Goal: Task Accomplishment & Management: Use online tool/utility

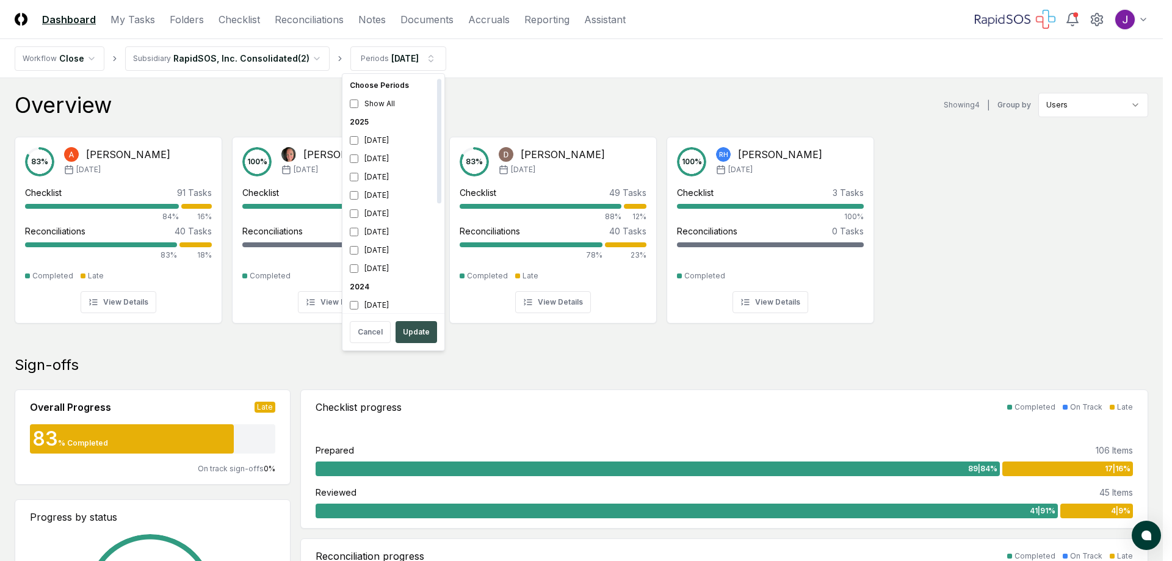
scroll to position [4, 0]
click at [415, 334] on button "Update" at bounding box center [417, 332] width 42 height 22
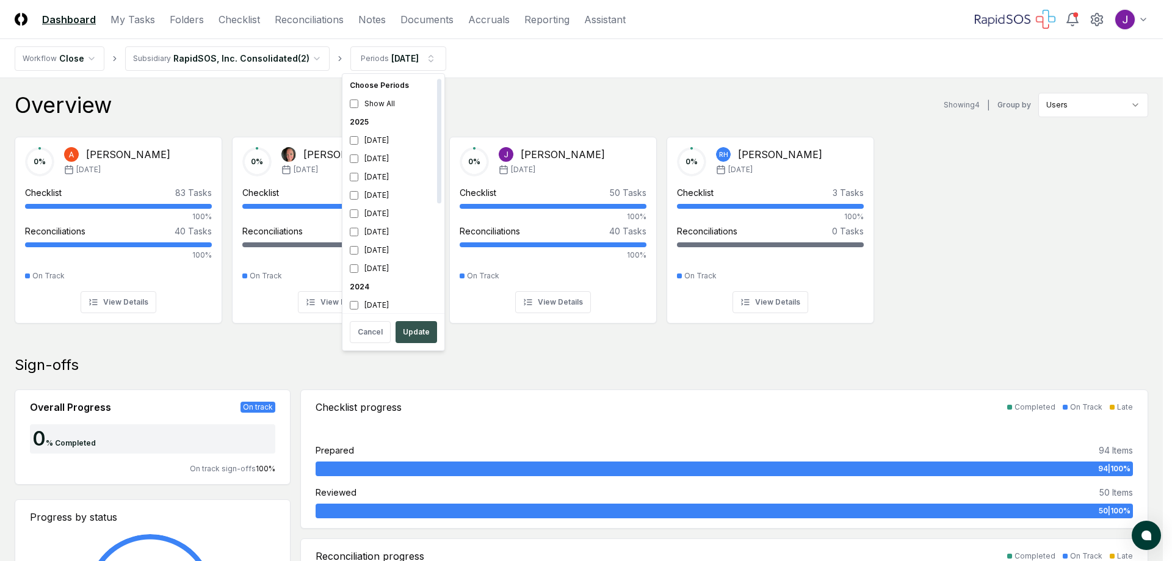
scroll to position [4, 0]
click at [409, 336] on button "Update" at bounding box center [417, 332] width 42 height 22
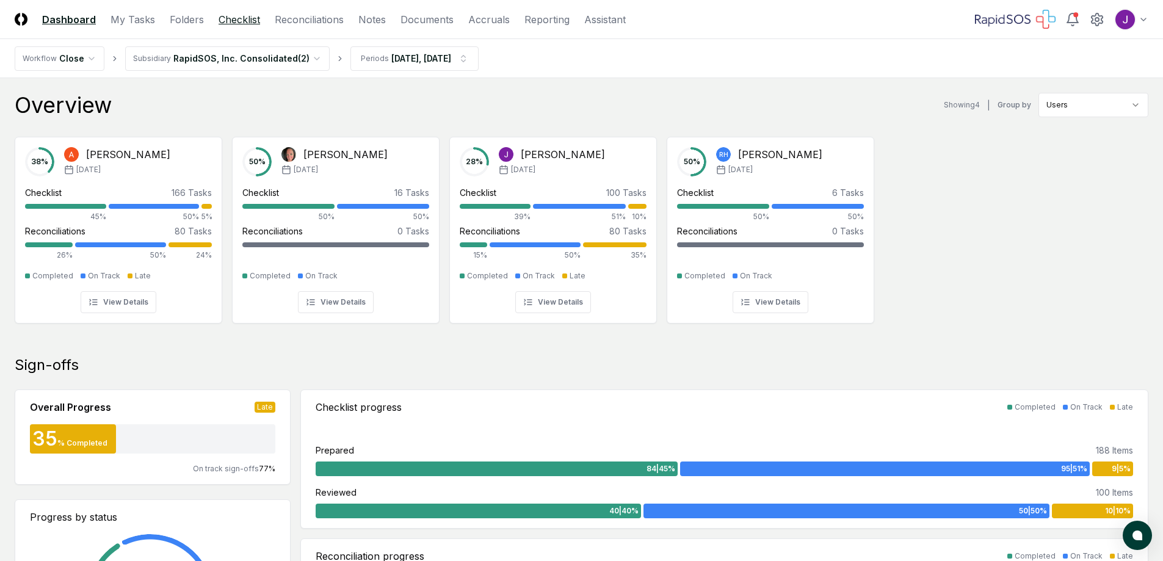
click at [231, 22] on link "Checklist" at bounding box center [240, 19] width 42 height 15
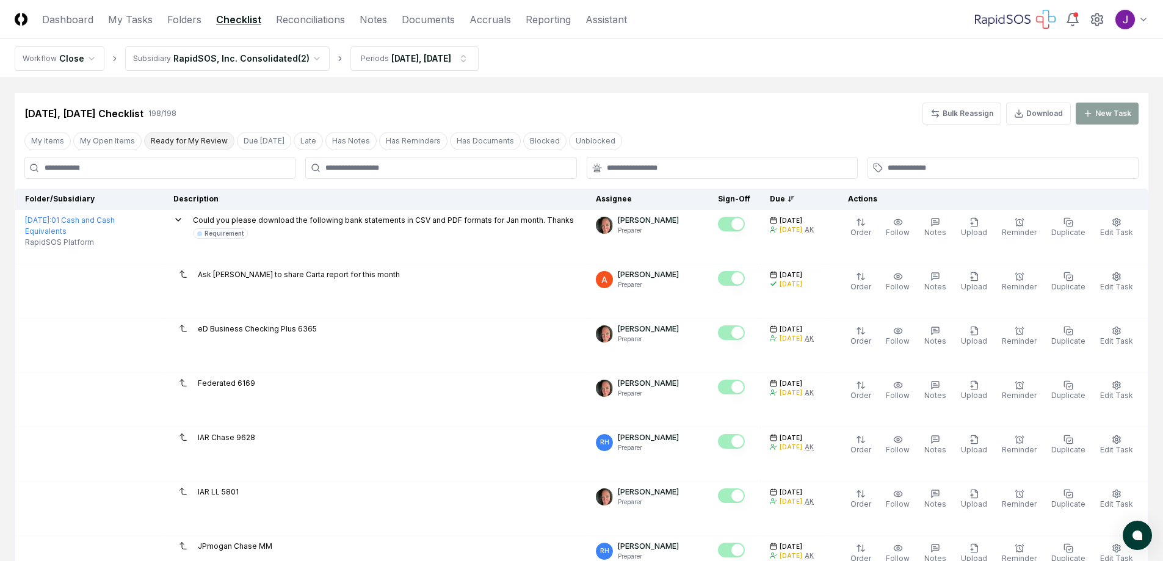
click at [183, 140] on button "Ready for My Review" at bounding box center [189, 141] width 90 height 18
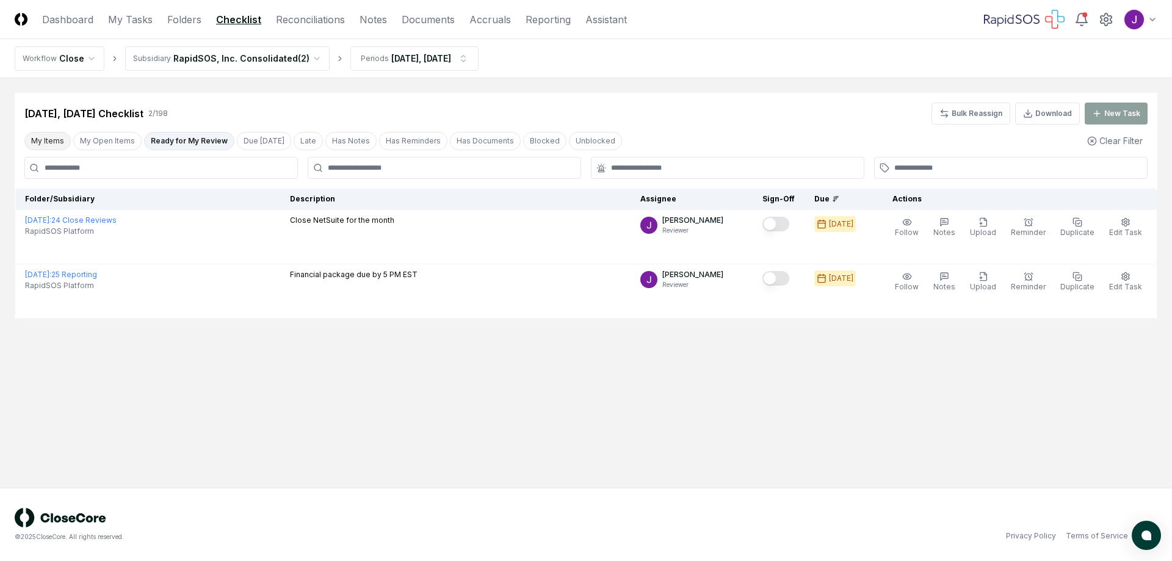
click at [56, 138] on button "My Items" at bounding box center [47, 141] width 46 height 18
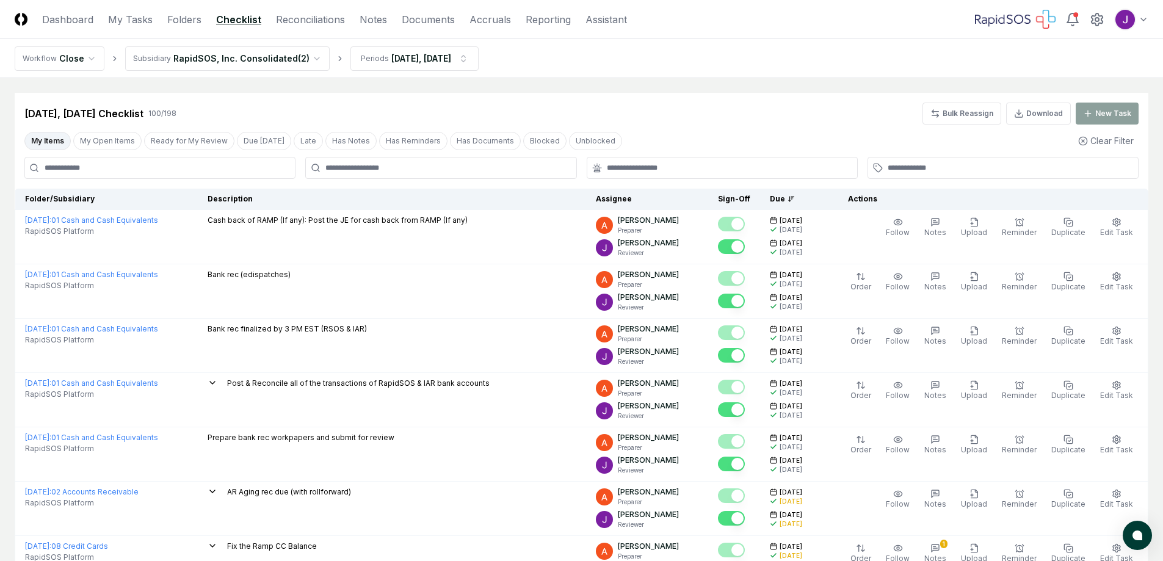
click at [245, 23] on link "Checklist" at bounding box center [238, 19] width 45 height 15
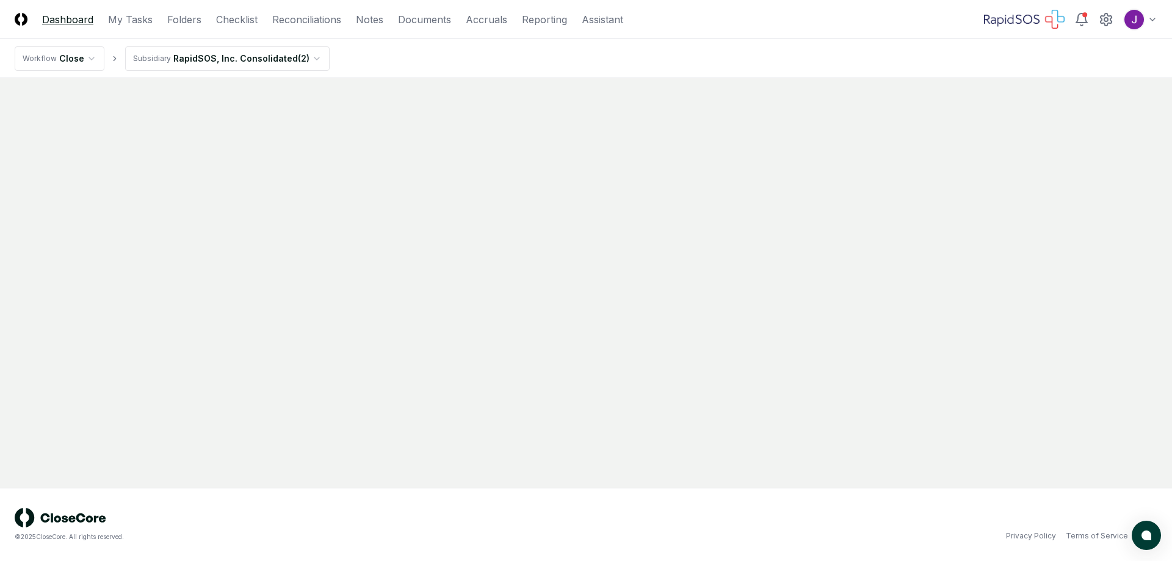
click at [56, 21] on link "Dashboard" at bounding box center [67, 19] width 51 height 15
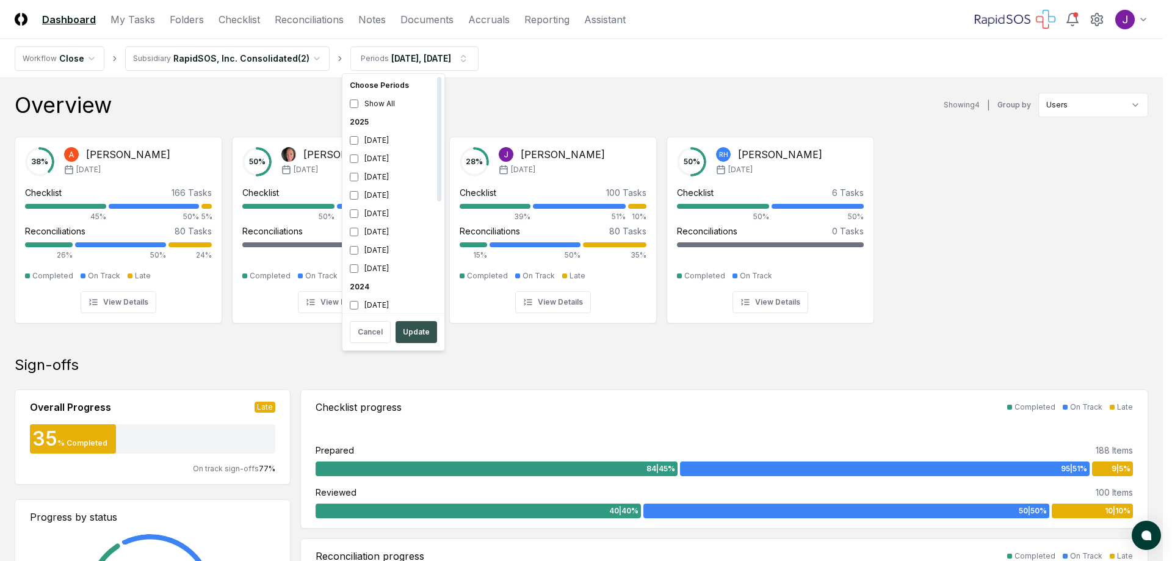
scroll to position [4, 0]
click at [421, 331] on button "Update" at bounding box center [417, 332] width 42 height 22
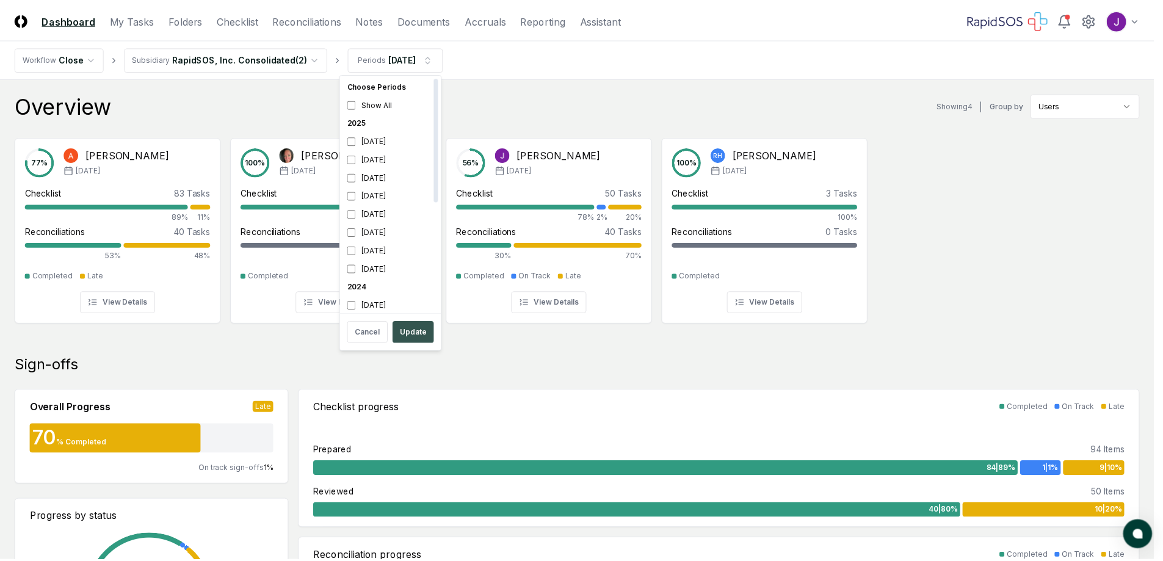
scroll to position [4, 0]
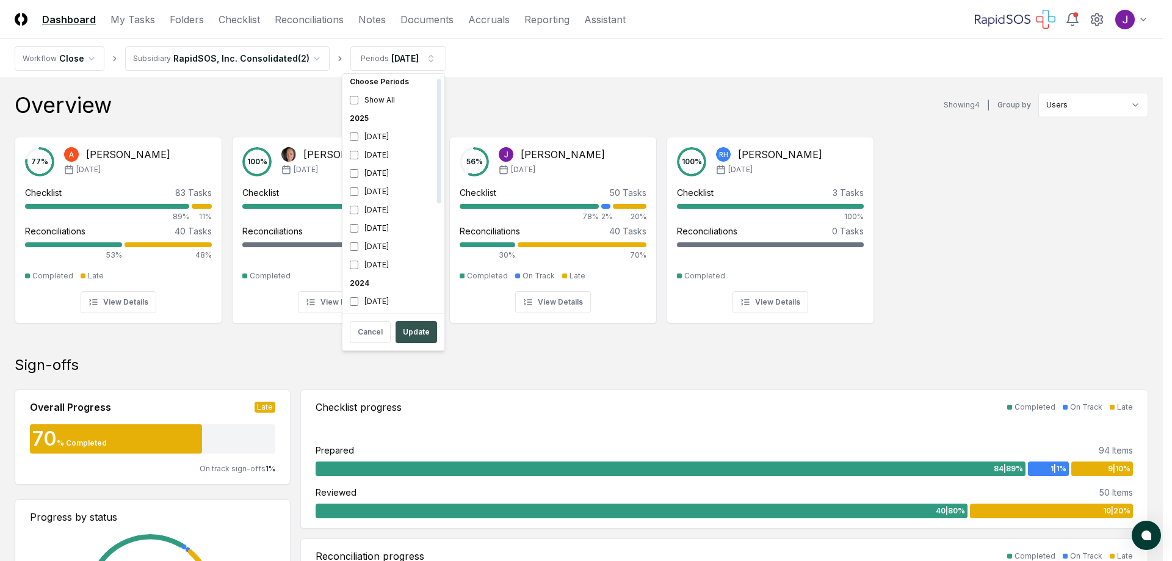
click at [410, 330] on button "Update" at bounding box center [417, 332] width 42 height 22
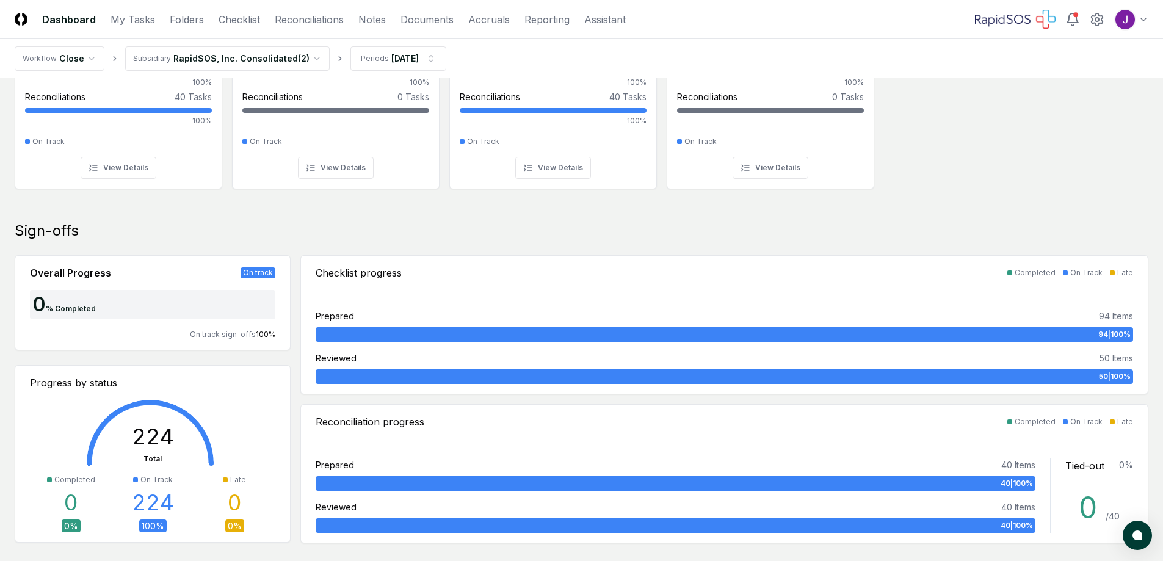
scroll to position [122, 0]
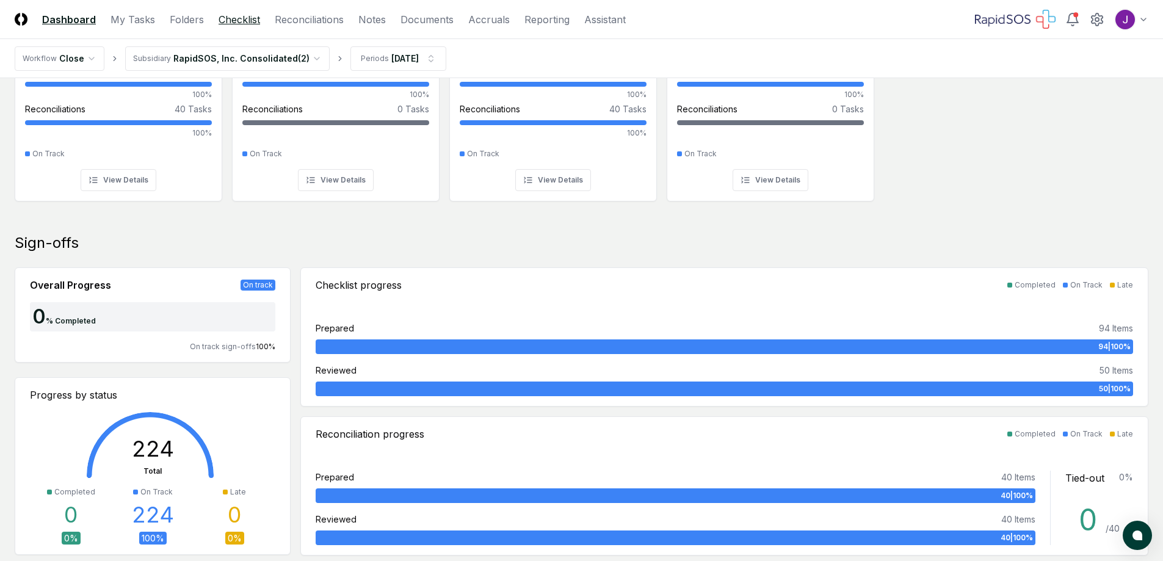
click at [228, 14] on link "Checklist" at bounding box center [240, 19] width 42 height 15
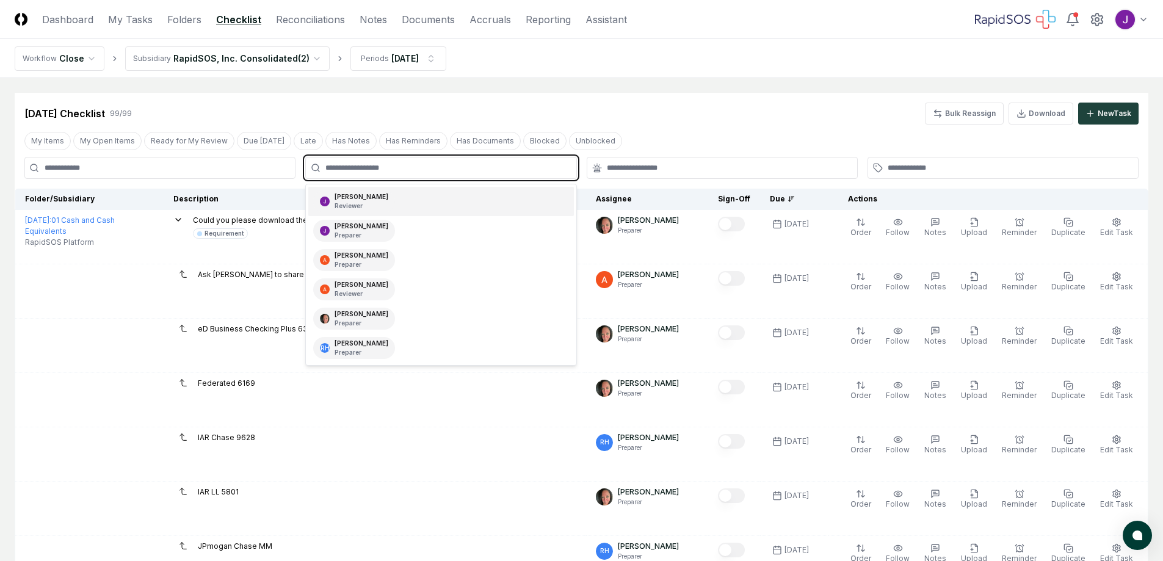
click at [381, 169] on input "text" at bounding box center [446, 167] width 243 height 11
click at [350, 347] on div "[PERSON_NAME] Preparer" at bounding box center [362, 348] width 54 height 18
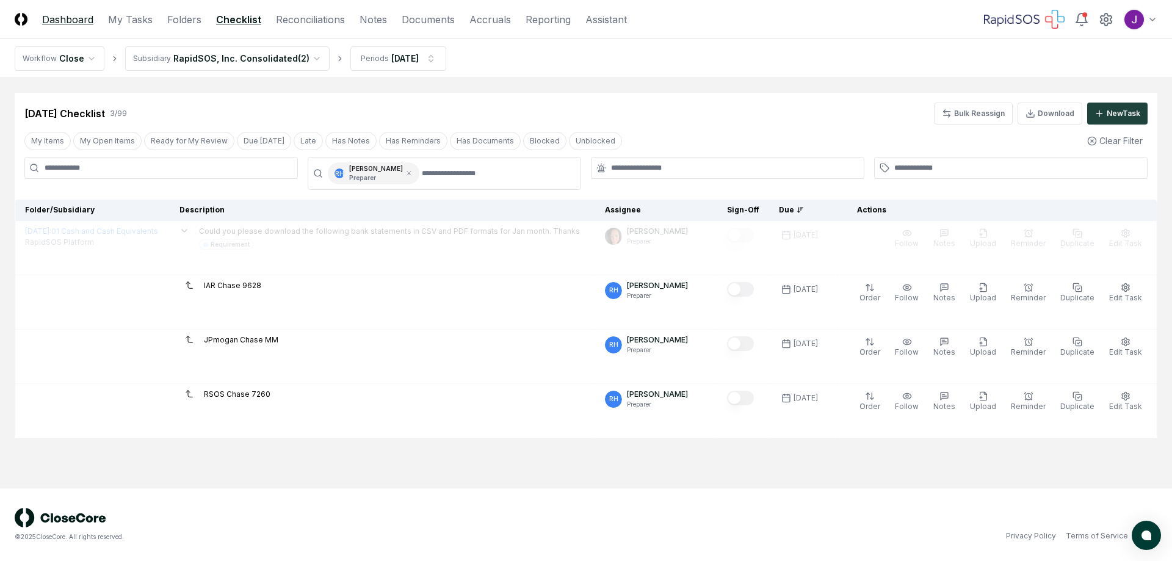
click at [73, 15] on link "Dashboard" at bounding box center [67, 19] width 51 height 15
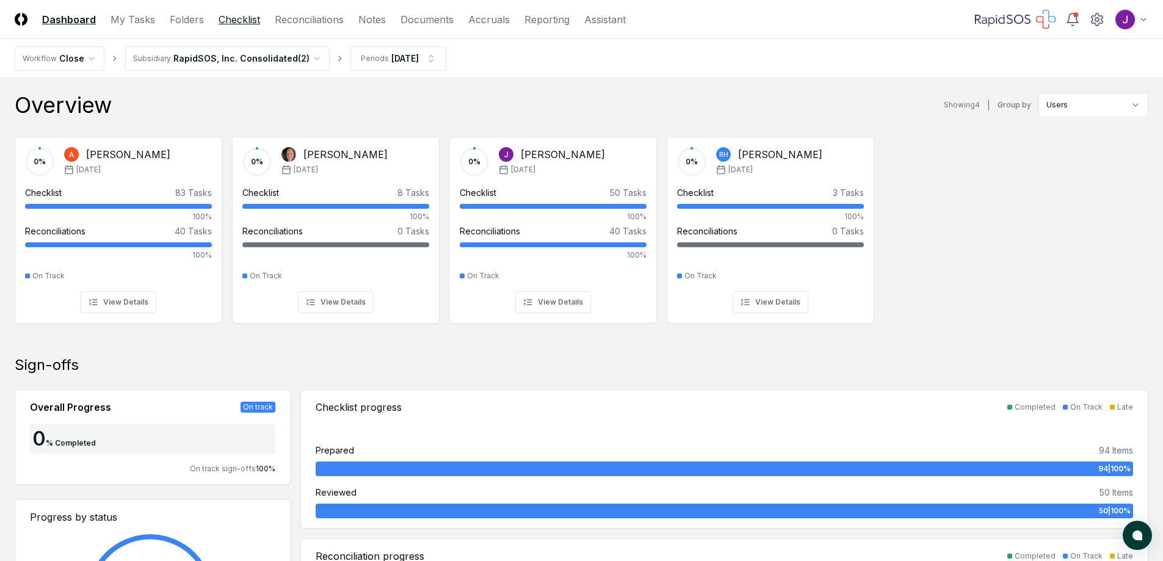
click at [245, 20] on link "Checklist" at bounding box center [240, 19] width 42 height 15
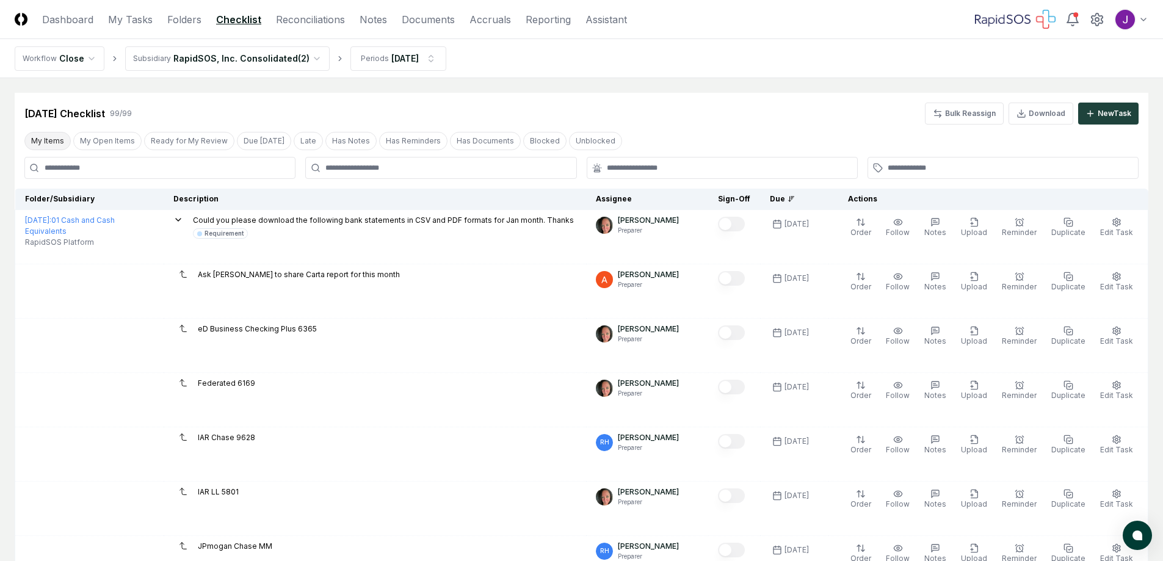
click at [50, 139] on button "My Items" at bounding box center [47, 141] width 46 height 18
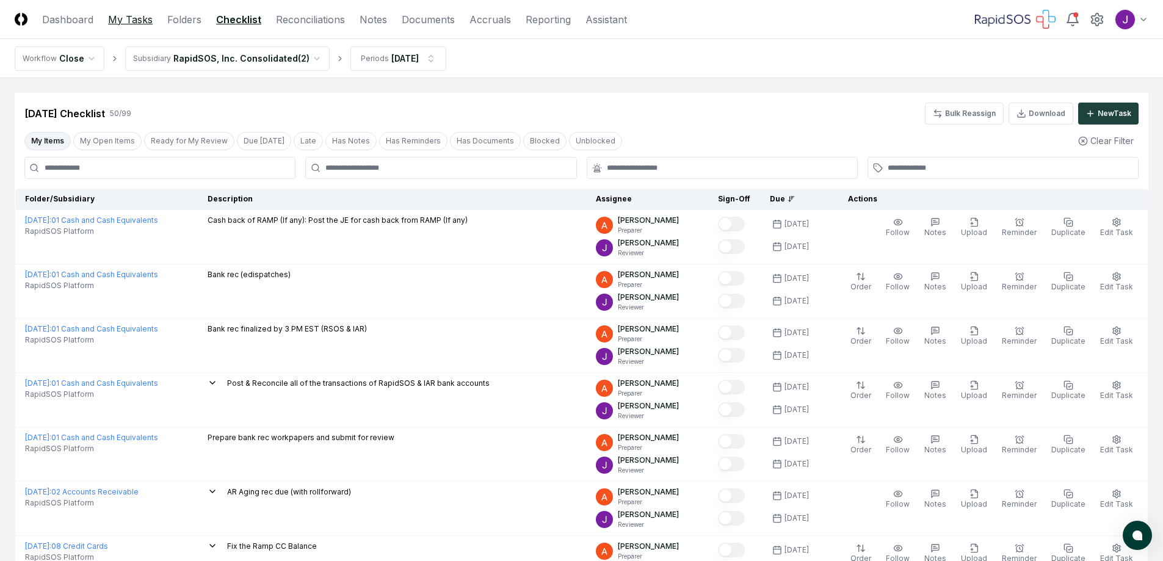
click at [133, 21] on link "My Tasks" at bounding box center [130, 19] width 45 height 15
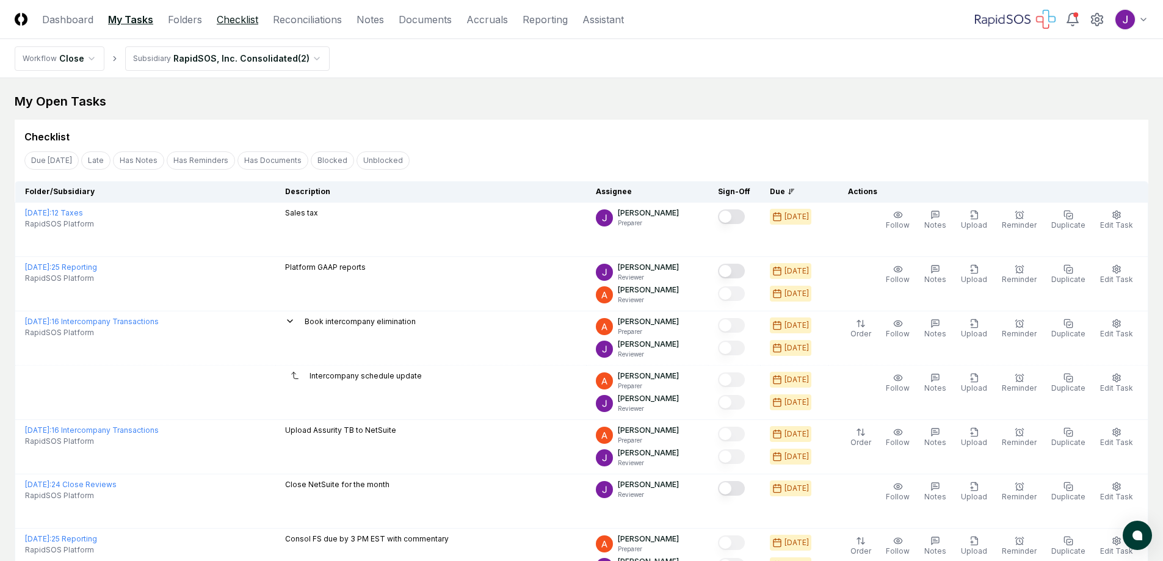
click at [229, 18] on link "Checklist" at bounding box center [238, 19] width 42 height 15
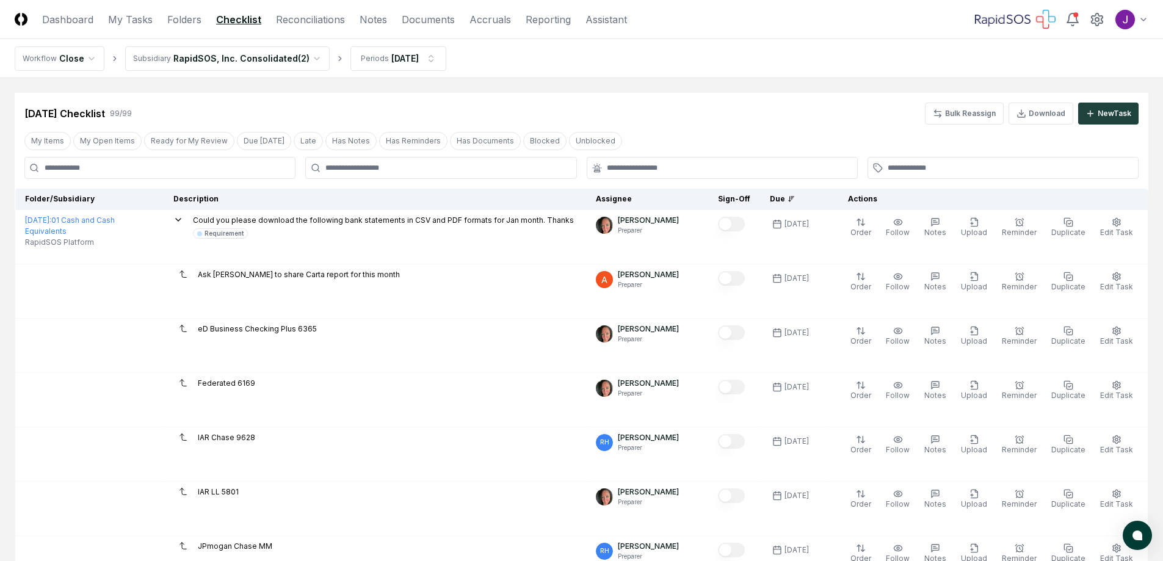
click at [794, 200] on div "Due" at bounding box center [794, 199] width 49 height 11
click at [795, 198] on icon at bounding box center [791, 198] width 7 height 7
click at [791, 197] on div "Due" at bounding box center [794, 199] width 49 height 11
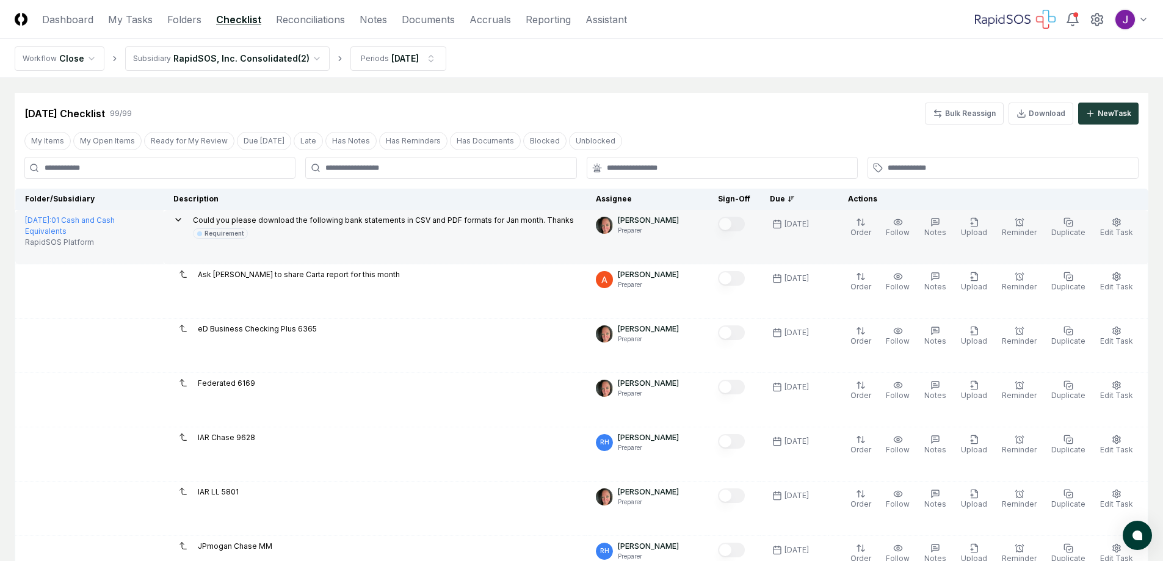
click at [183, 217] on icon at bounding box center [178, 220] width 10 height 10
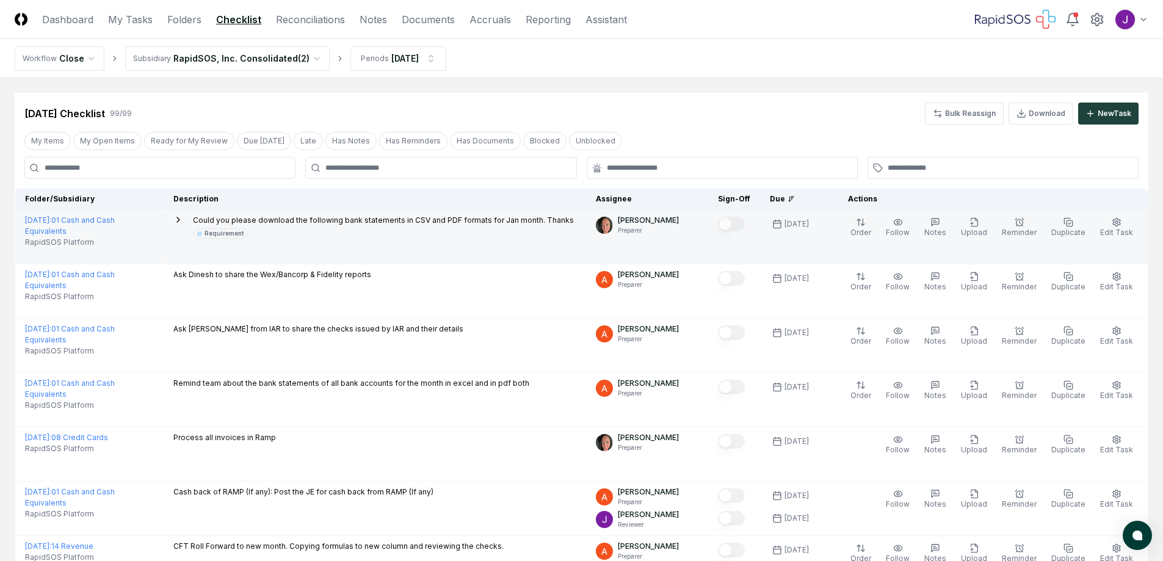
click at [792, 198] on div "Due" at bounding box center [794, 199] width 49 height 11
click at [795, 198] on icon at bounding box center [791, 198] width 7 height 7
click at [286, 24] on link "Reconciliations" at bounding box center [310, 19] width 69 height 15
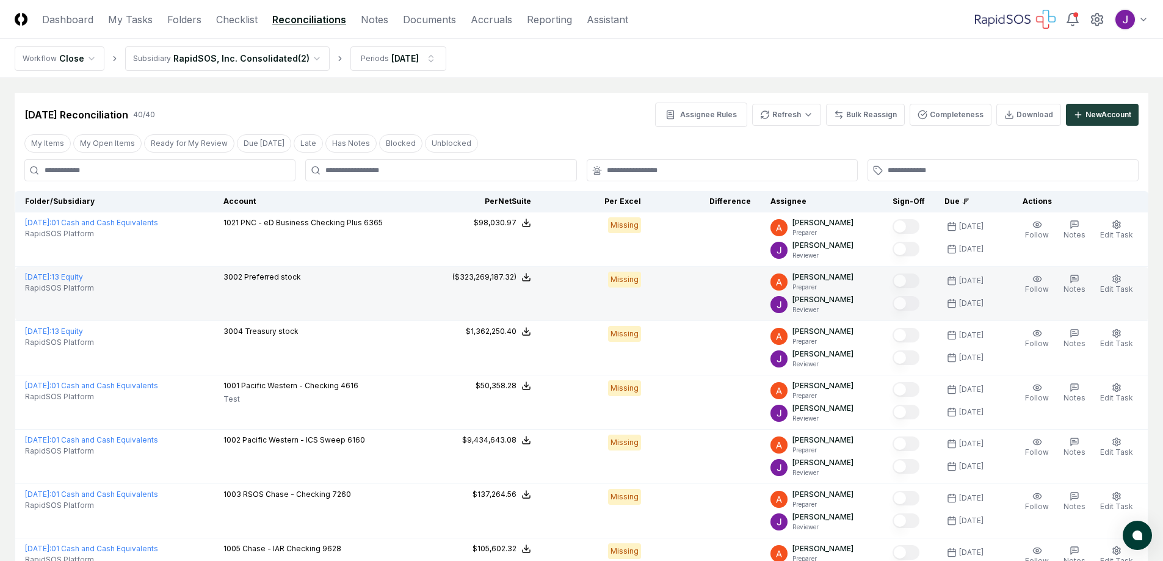
click at [500, 277] on div "($323,269,187.32)" at bounding box center [484, 277] width 64 height 11
click at [526, 350] on button "Download .xlsx" at bounding box center [525, 350] width 85 height 22
